Goal: Transaction & Acquisition: Purchase product/service

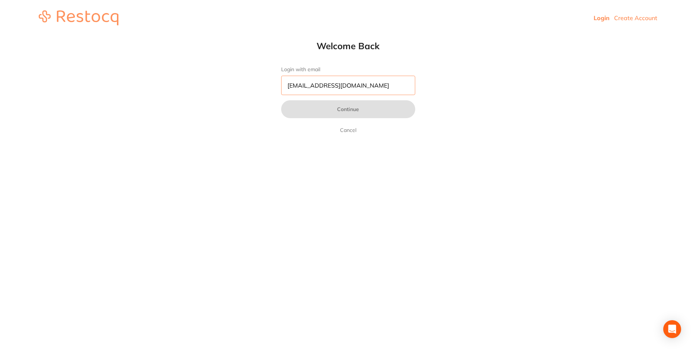
click at [389, 89] on input "[EMAIL_ADDRESS][DOMAIN_NAME]" at bounding box center [348, 85] width 134 height 19
click at [386, 89] on input "[EMAIL_ADDRESS][DOMAIN_NAME]" at bounding box center [348, 85] width 134 height 19
click at [595, 17] on link "Login" at bounding box center [601, 17] width 16 height 7
click at [304, 89] on input "Login with email" at bounding box center [348, 85] width 134 height 19
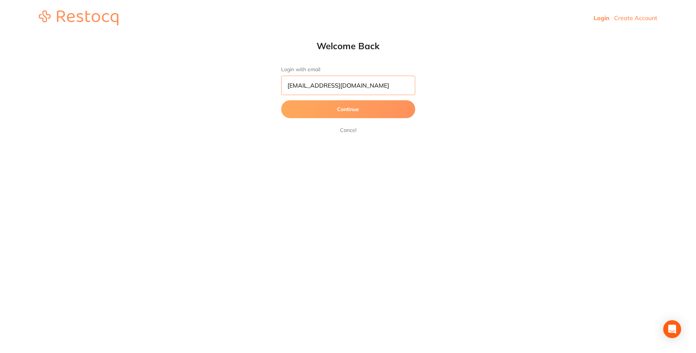
type input "[EMAIL_ADDRESS][DOMAIN_NAME]"
click at [338, 115] on button "Continue" at bounding box center [348, 109] width 134 height 18
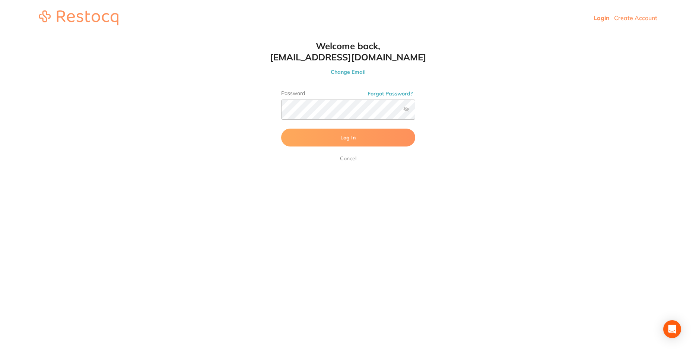
click at [343, 136] on span "Log In" at bounding box center [347, 137] width 15 height 7
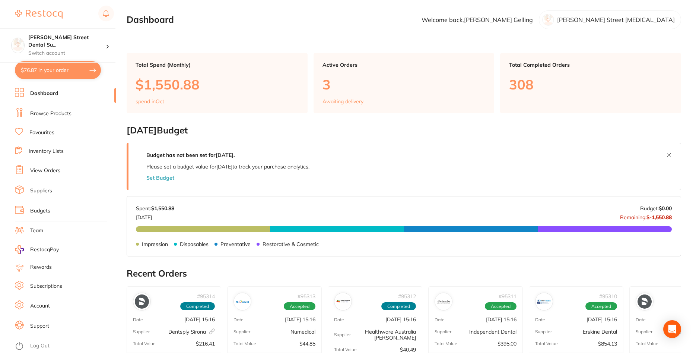
click at [36, 114] on link "Browse Products" at bounding box center [50, 113] width 41 height 7
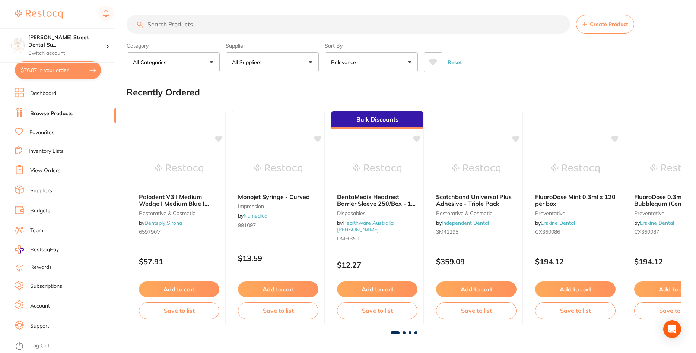
click at [211, 28] on input "search" at bounding box center [348, 24] width 443 height 19
click at [183, 25] on input "search" at bounding box center [348, 24] width 443 height 19
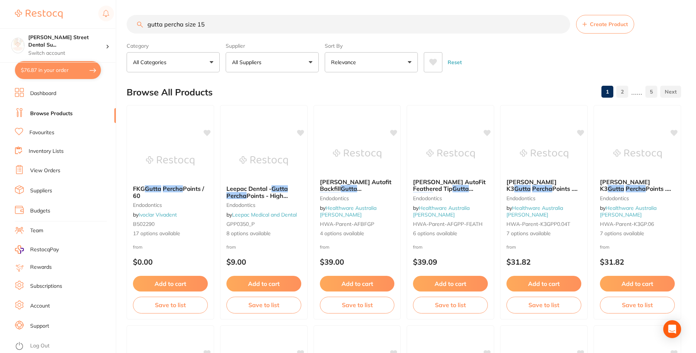
type input "gutta percha size 15"
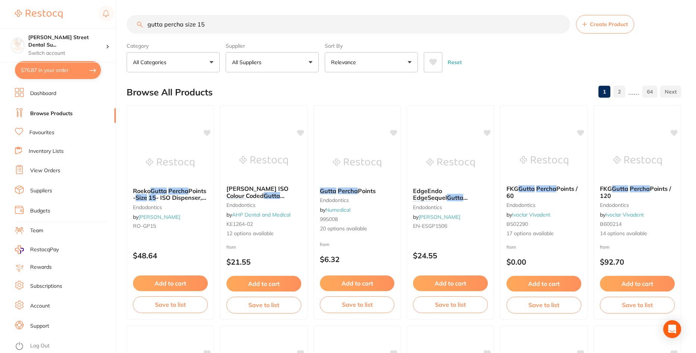
scroll to position [38, 0]
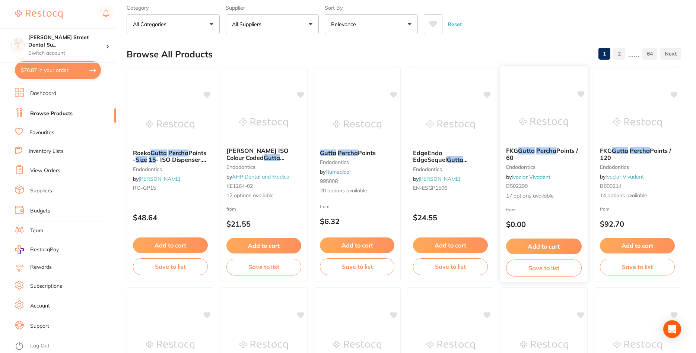
click at [544, 126] on img at bounding box center [543, 123] width 49 height 38
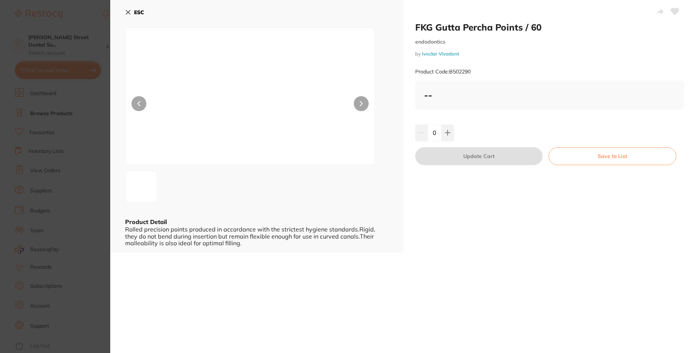
click at [533, 101] on div "--" at bounding box center [549, 94] width 269 height 29
click at [367, 101] on button at bounding box center [361, 103] width 15 height 15
click at [73, 85] on section "FKG Gutta Percha Points / 60 endodontics by Ivoclar Vivadent Product Code: B502…" at bounding box center [348, 176] width 696 height 353
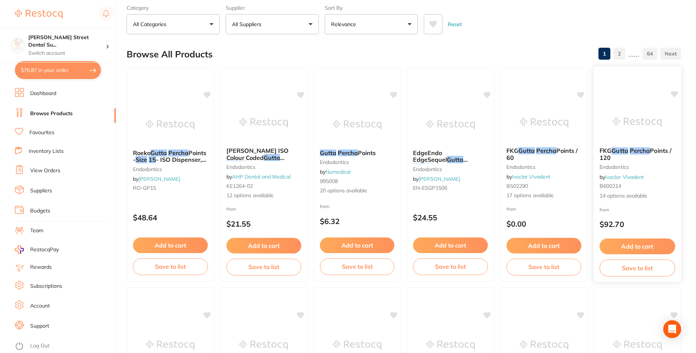
scroll to position [76, 0]
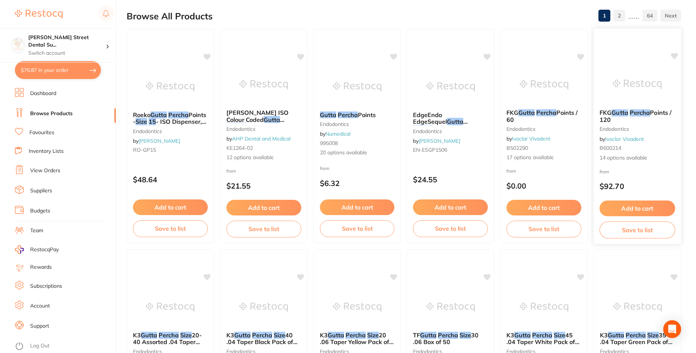
click at [633, 109] on div "FKG Gutta Percha Points / 120 endodontics by Ivoclar Vivadent B600214 14 option…" at bounding box center [636, 135] width 87 height 64
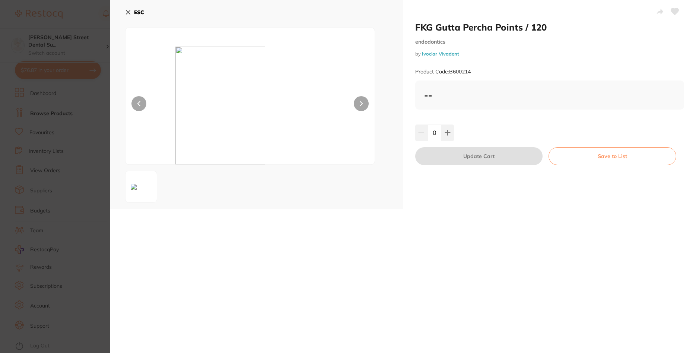
click at [435, 94] on div "--" at bounding box center [549, 94] width 251 height 11
click at [139, 9] on b "ESC" at bounding box center [139, 12] width 10 height 7
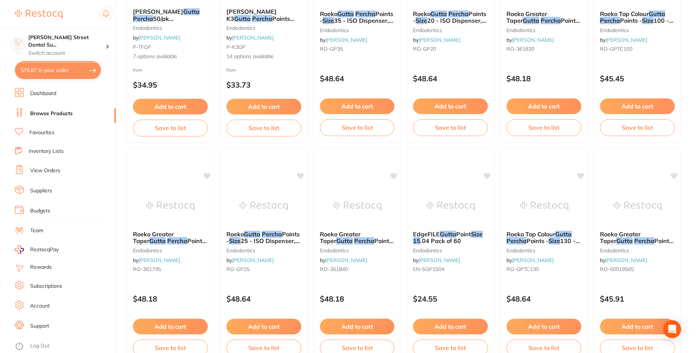
scroll to position [1291, 0]
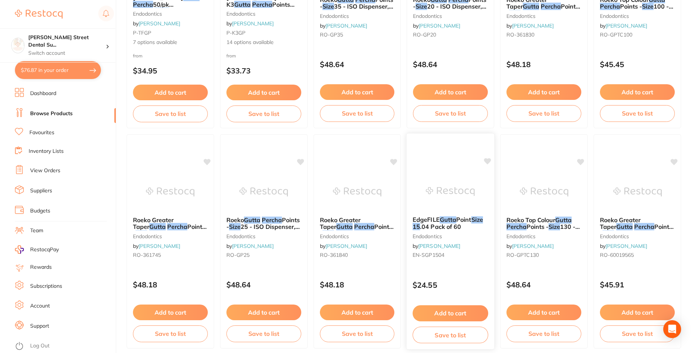
click at [457, 180] on img at bounding box center [450, 191] width 49 height 38
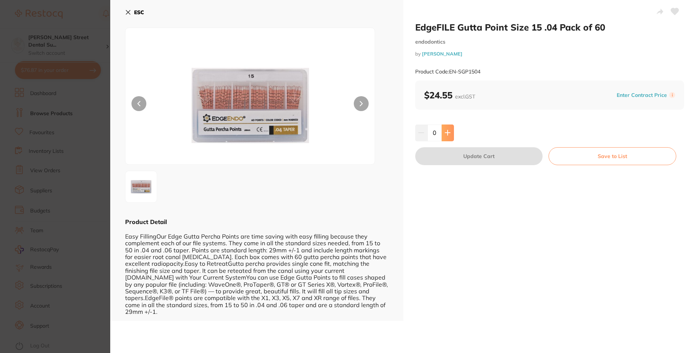
click at [452, 135] on button at bounding box center [448, 132] width 12 height 16
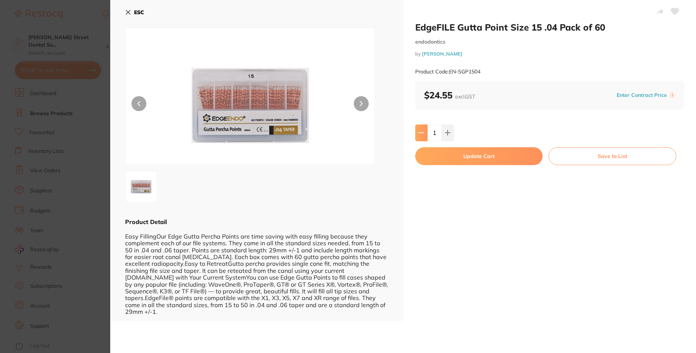
click at [419, 132] on icon at bounding box center [421, 133] width 6 height 6
type input "0"
click at [142, 14] on b "ESC" at bounding box center [139, 12] width 10 height 7
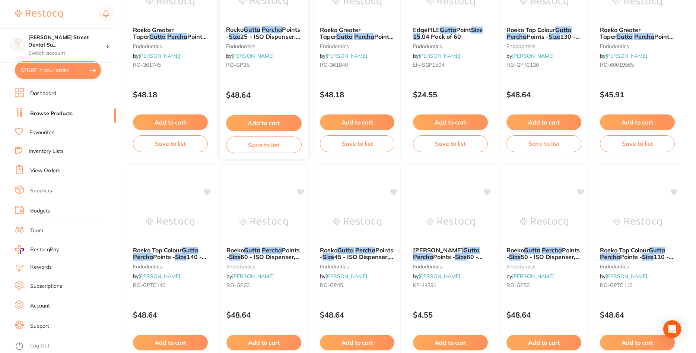
scroll to position [1519, 0]
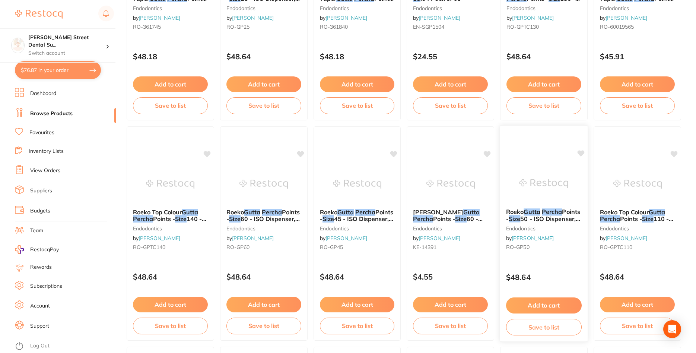
click at [561, 185] on img at bounding box center [543, 184] width 49 height 38
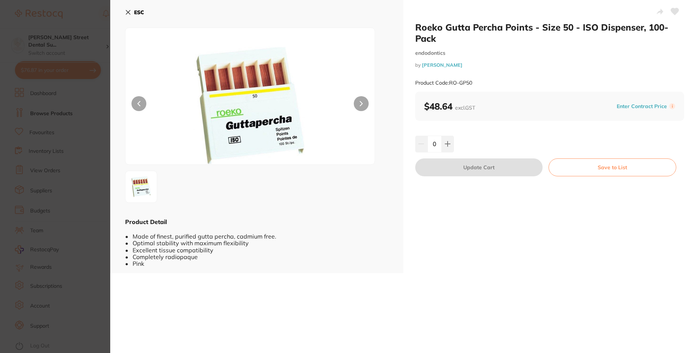
click at [135, 12] on b "ESC" at bounding box center [139, 12] width 10 height 7
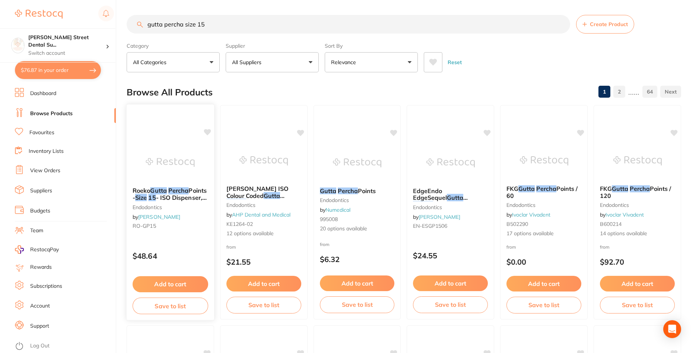
click at [192, 162] on img at bounding box center [170, 162] width 49 height 38
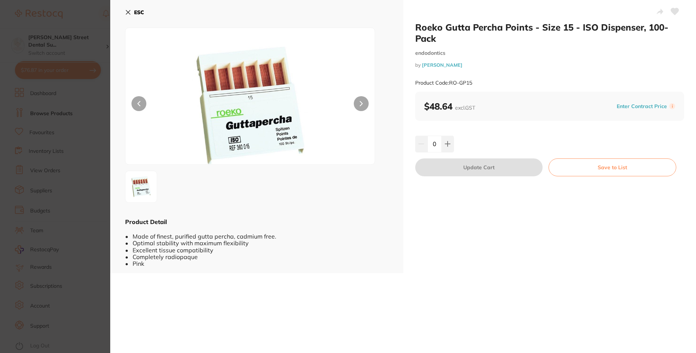
click at [142, 14] on b "ESC" at bounding box center [139, 12] width 10 height 7
